Goal: Task Accomplishment & Management: Manage account settings

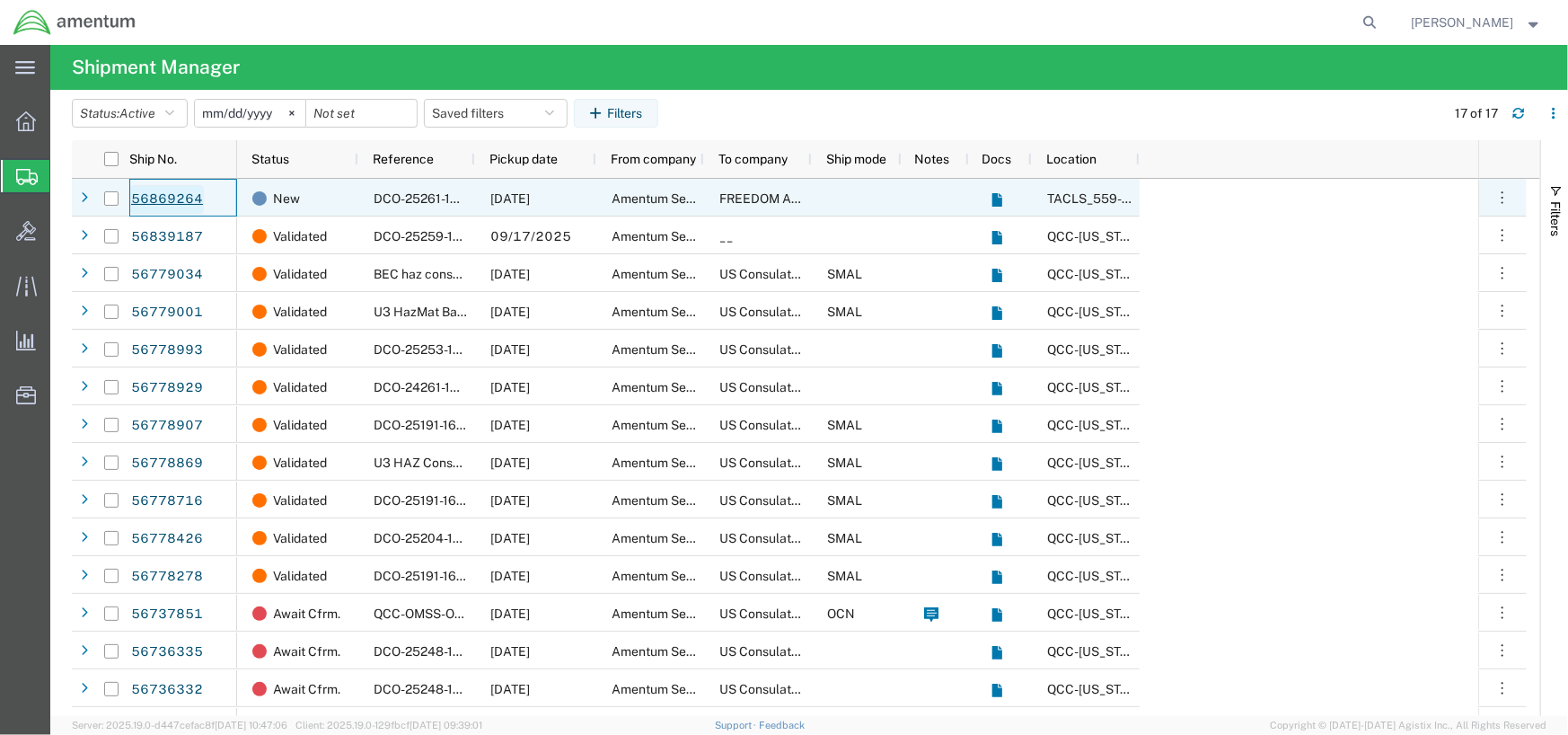
click at [140, 198] on link "56869264" at bounding box center [166, 199] width 73 height 29
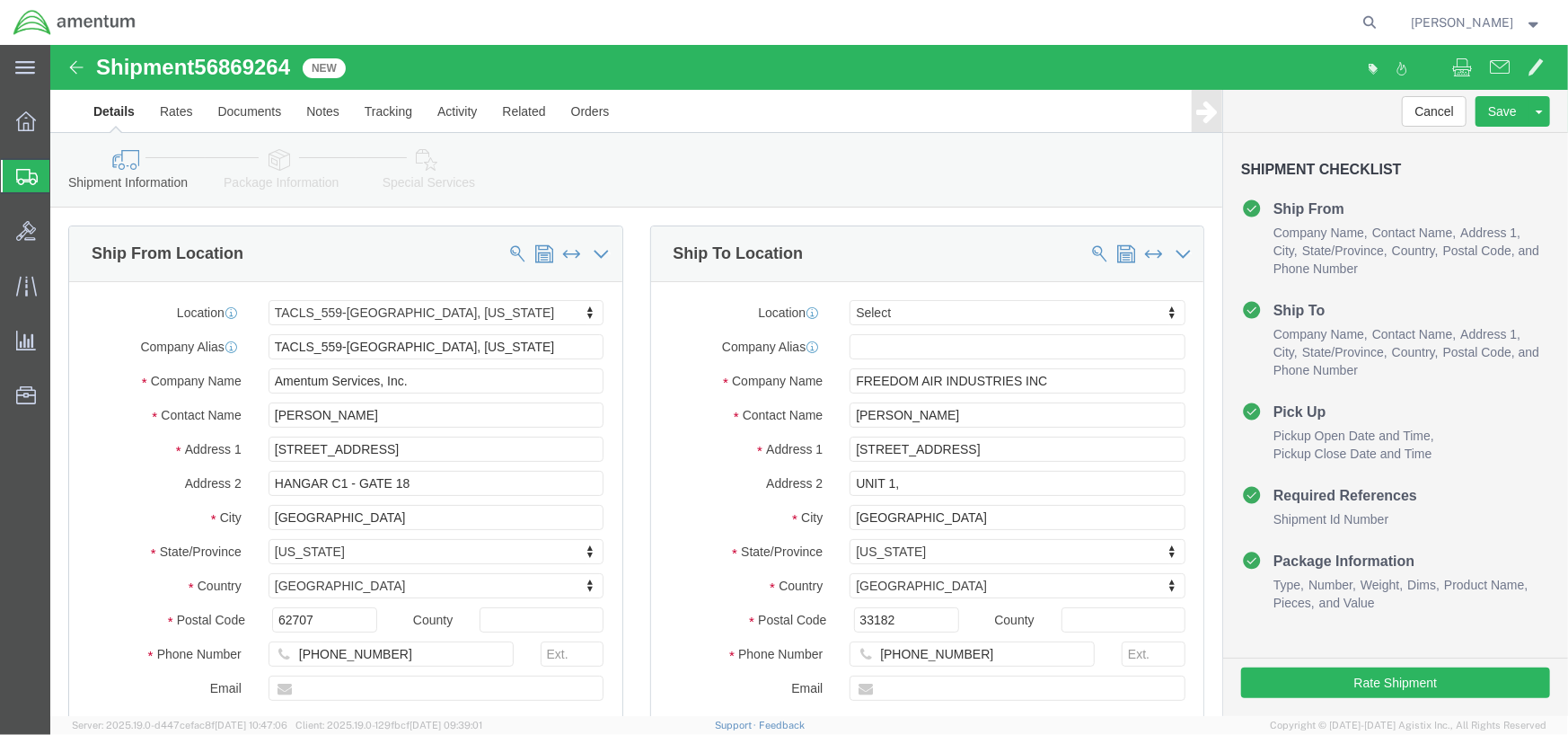
select select "42697"
select select
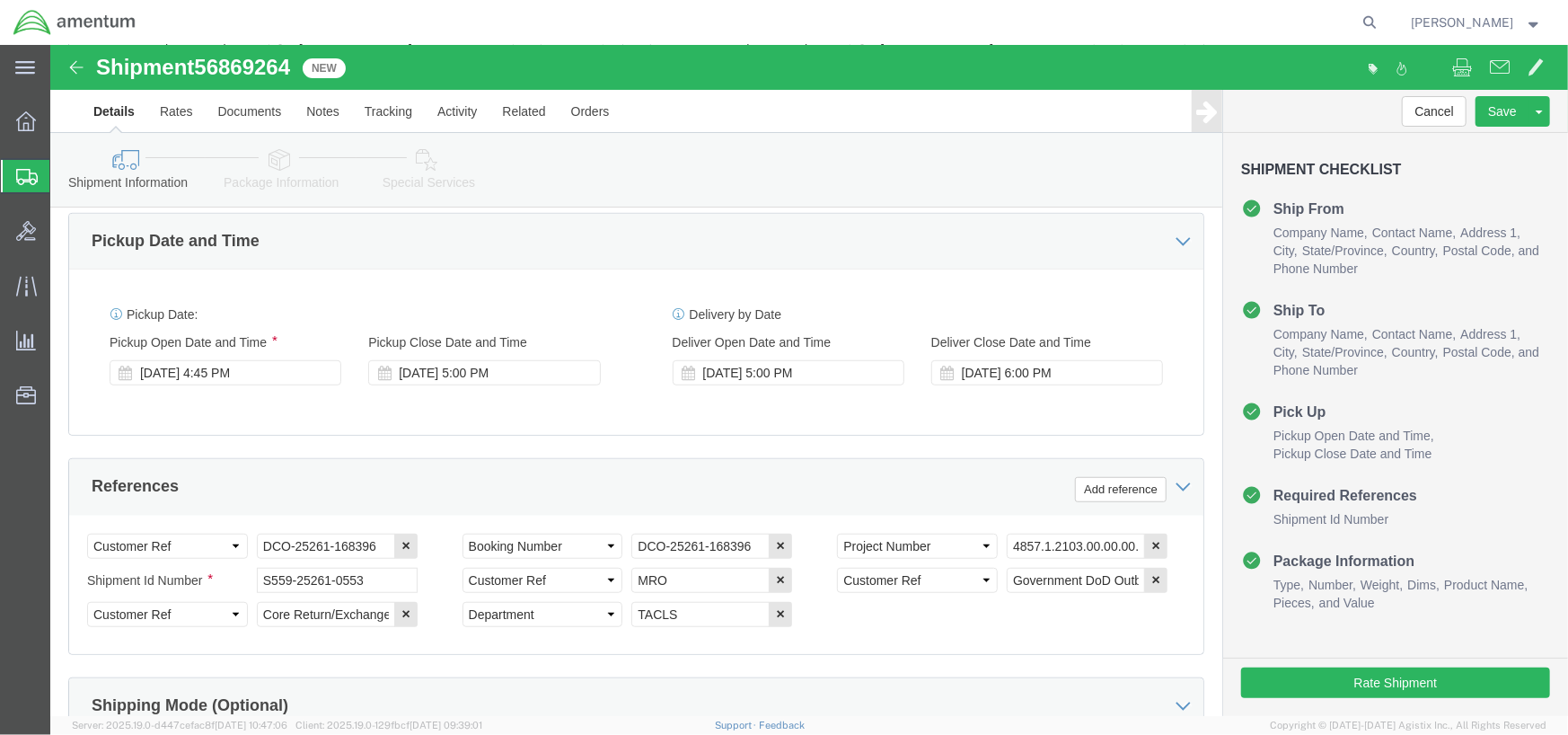
scroll to position [615, 0]
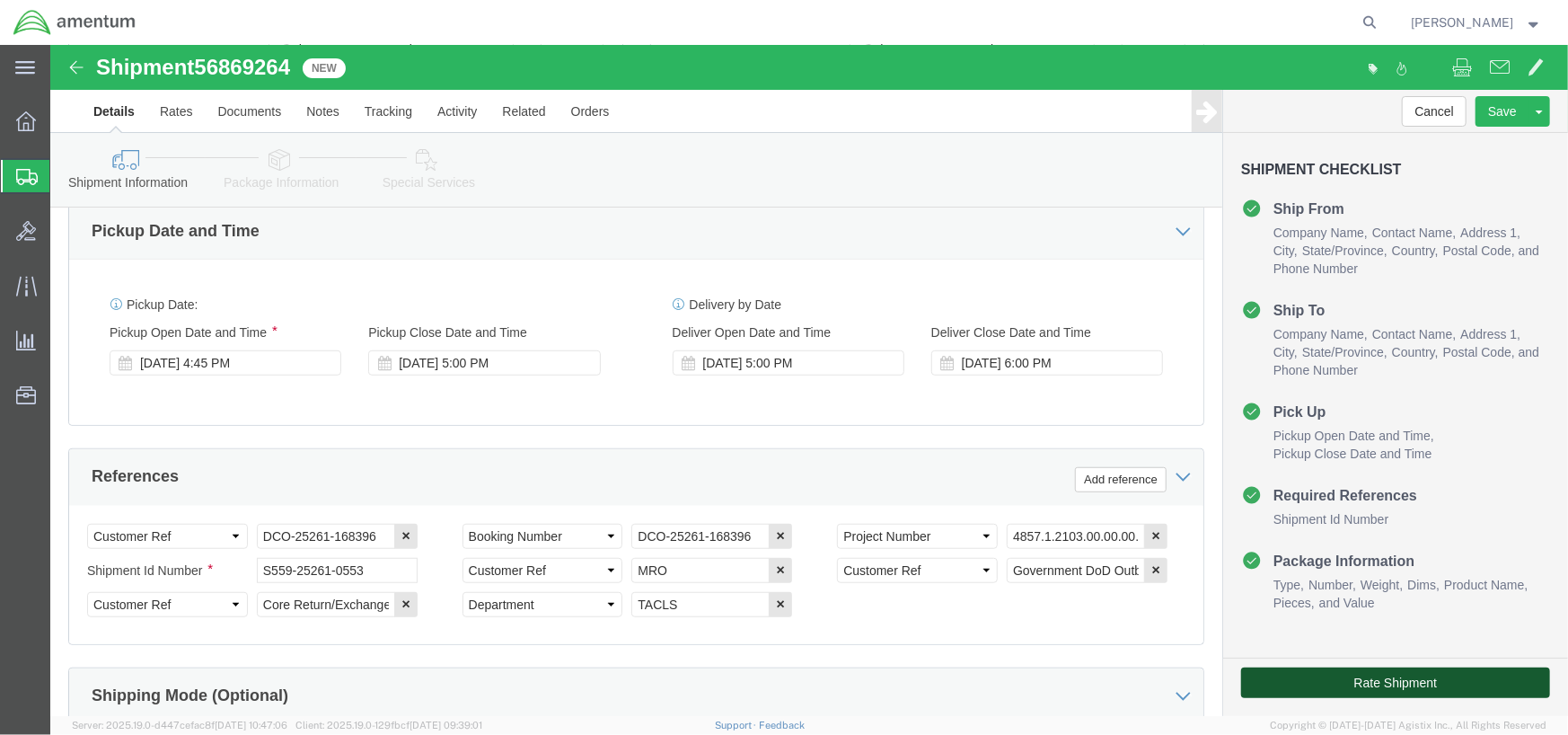
click button "Rate Shipment"
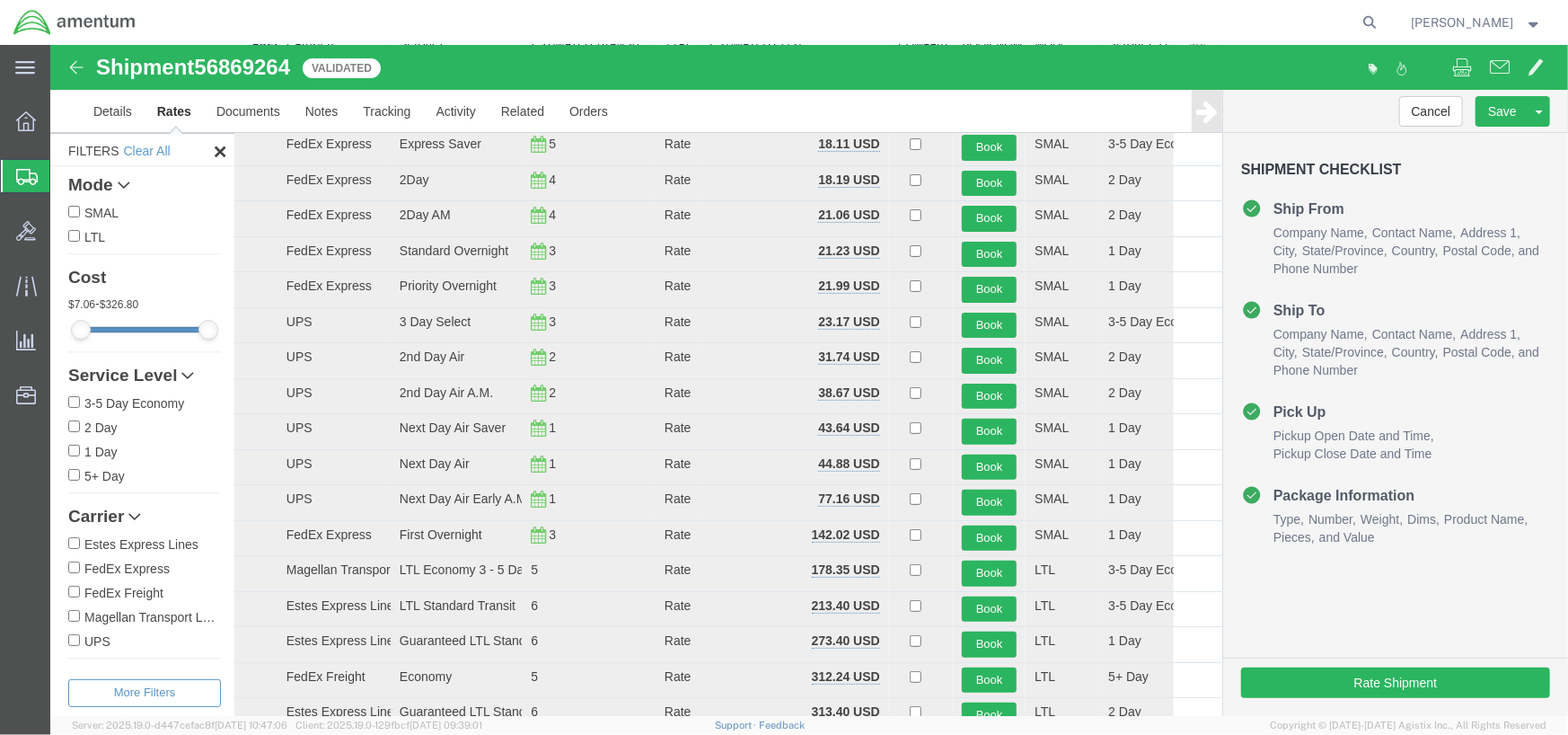
scroll to position [171, 0]
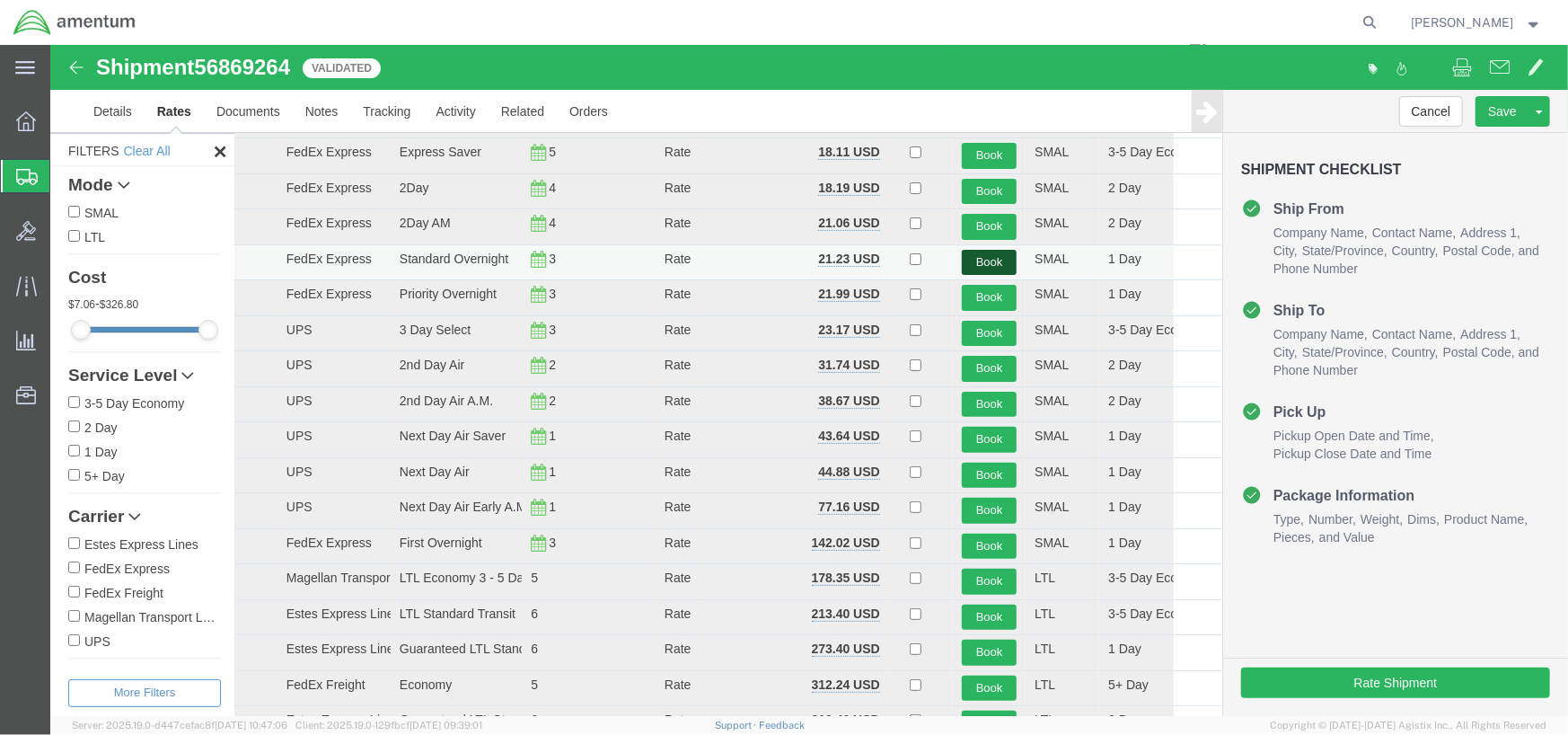
click at [988, 261] on button "Book" at bounding box center [988, 261] width 55 height 26
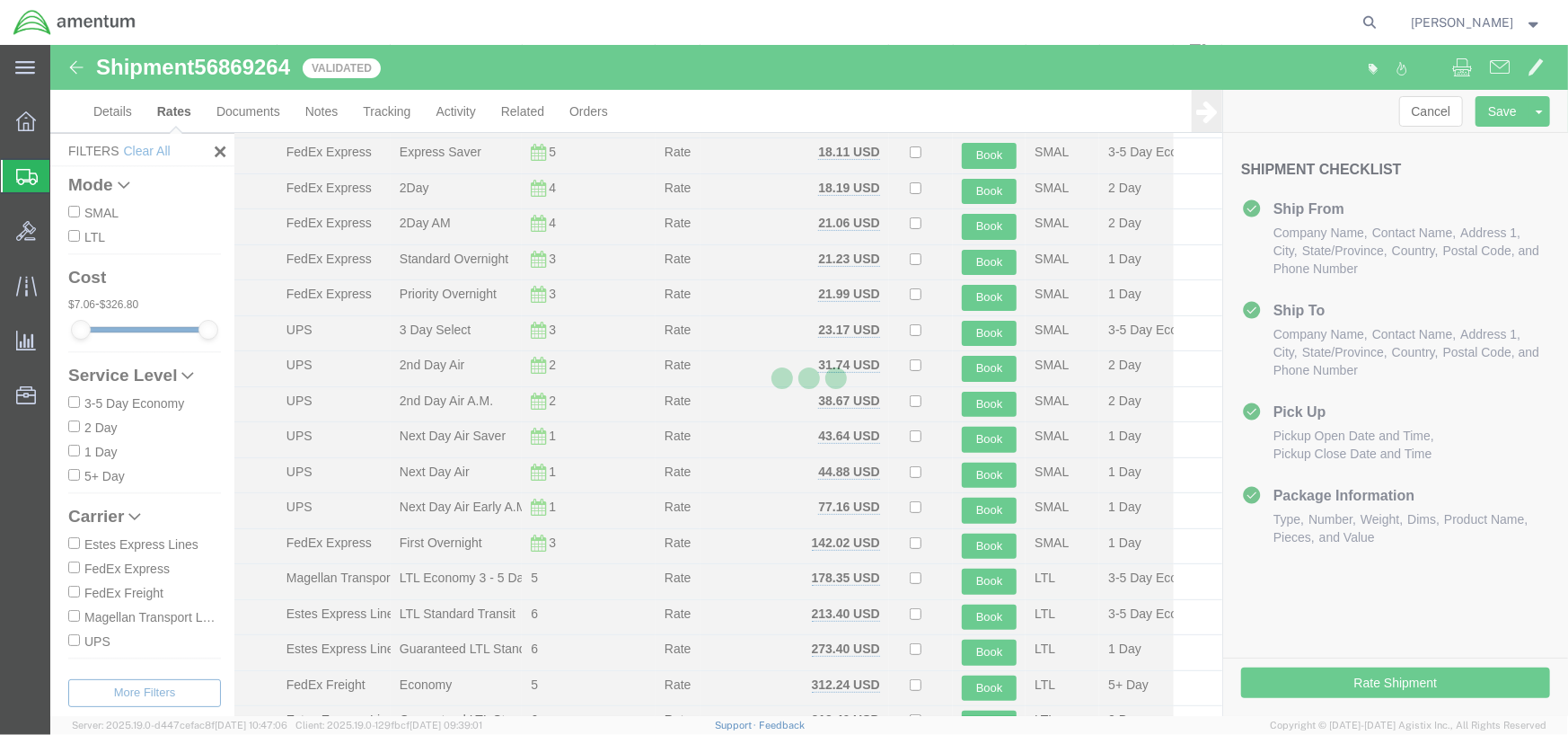
scroll to position [0, 0]
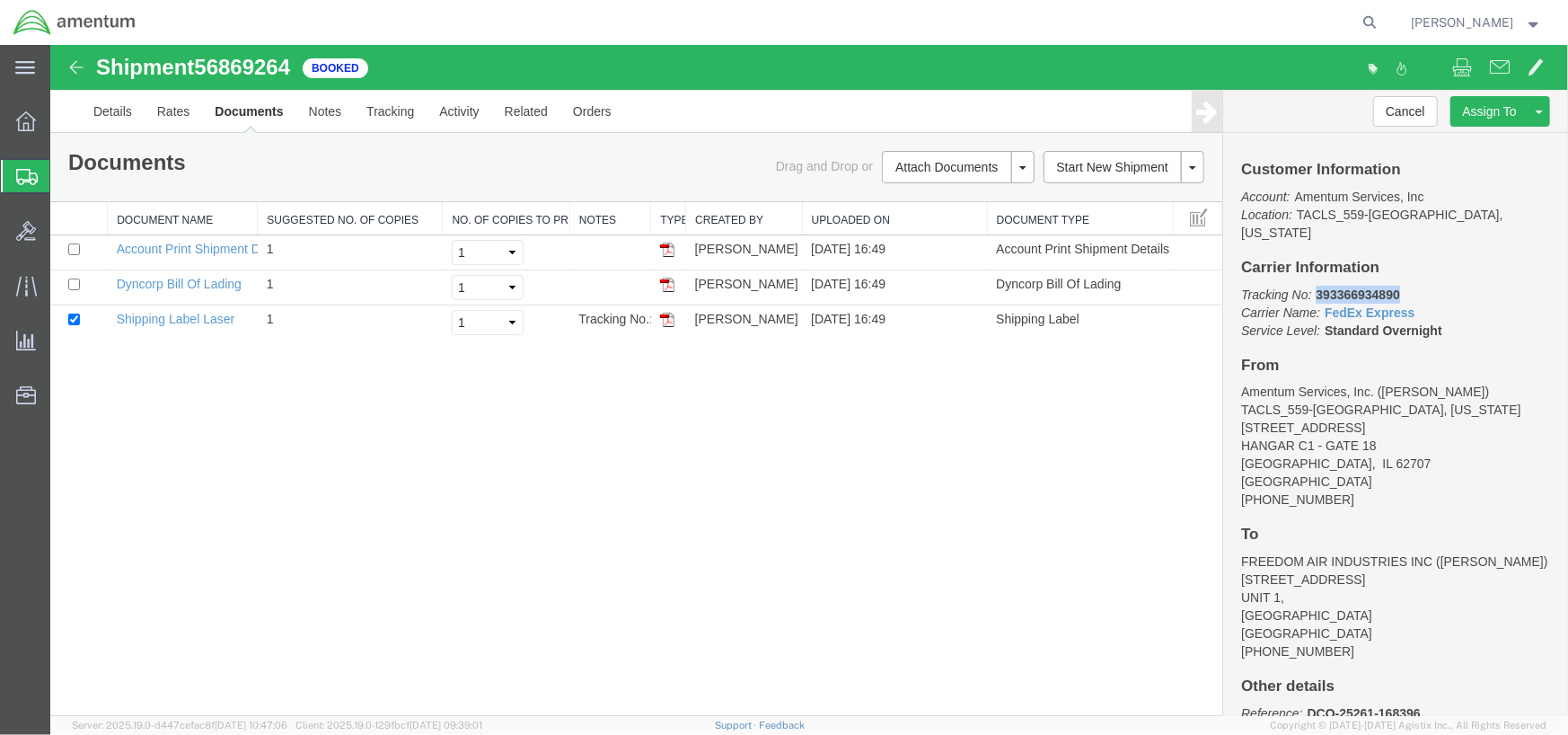
drag, startPoint x: 1313, startPoint y: 275, endPoint x: 1405, endPoint y: 275, distance: 92.0
click at [1405, 285] on p "Tracking No: 393366934890 Carrier Name: FedEx Express FedEx Express Service Lev…" at bounding box center [1395, 312] width 309 height 54
copy b "393366934890"
click at [663, 318] on img at bounding box center [666, 318] width 14 height 14
